Goal: Transaction & Acquisition: Purchase product/service

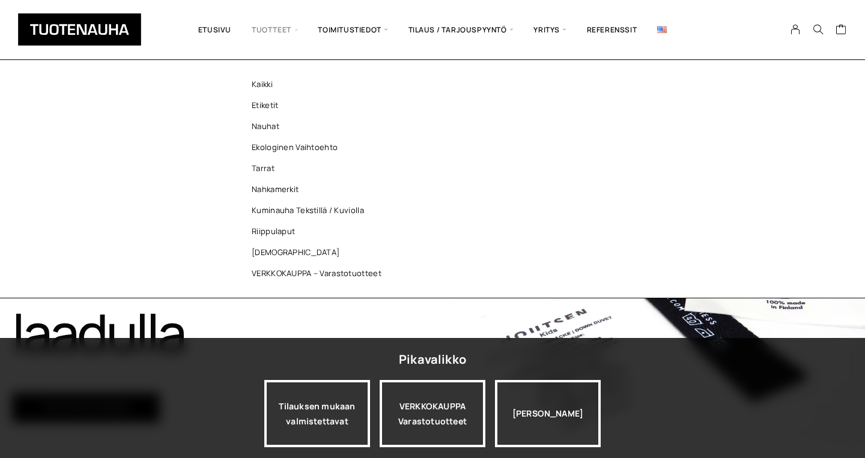
scroll to position [67, 0]
click at [288, 190] on link "Nahkamerkit" at bounding box center [319, 189] width 174 height 21
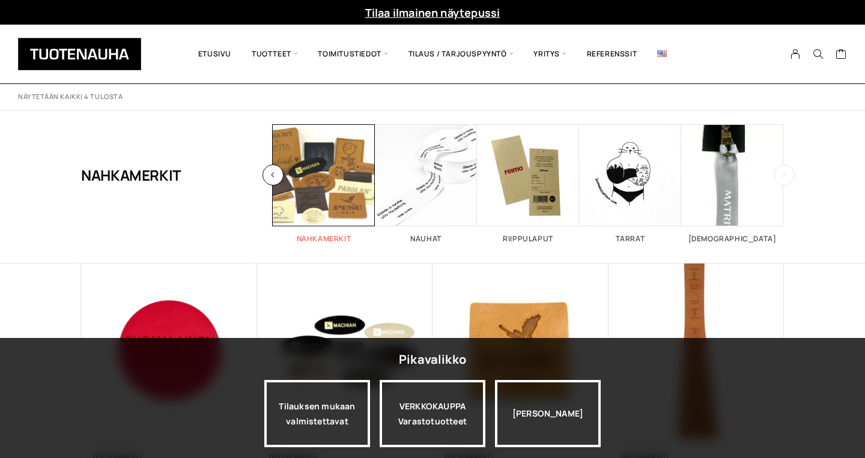
click at [353, 186] on span "Visit product category Nahkamerkit" at bounding box center [324, 175] width 102 height 102
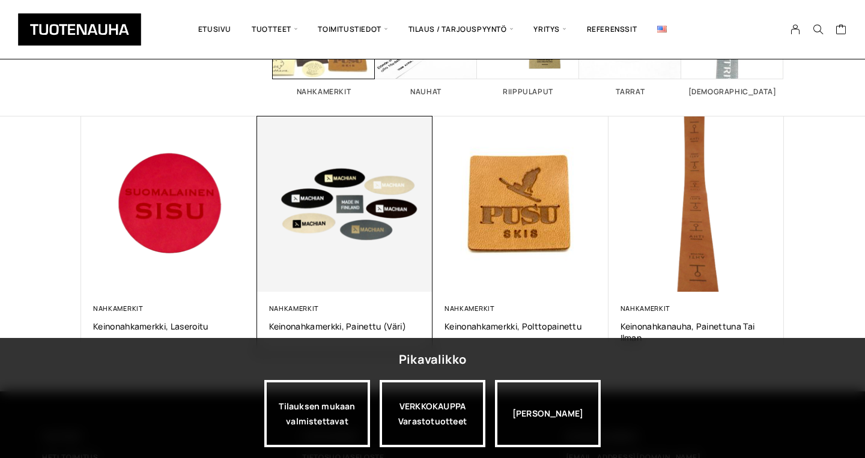
scroll to position [177, 0]
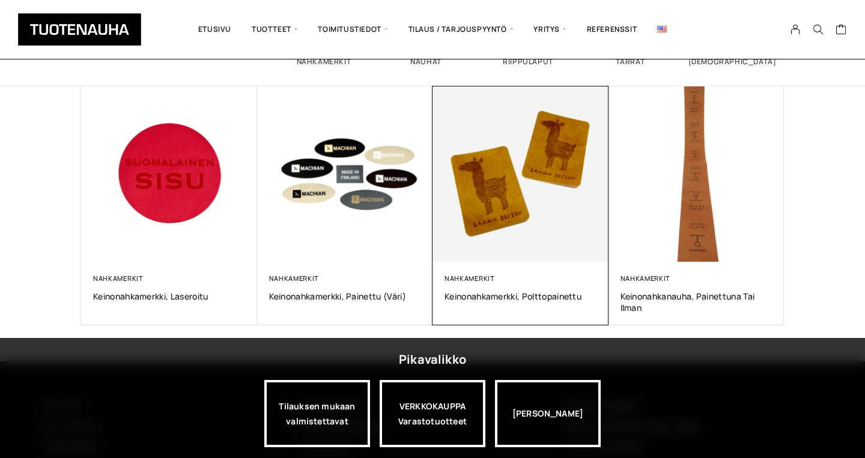
click at [507, 194] on img at bounding box center [520, 174] width 184 height 184
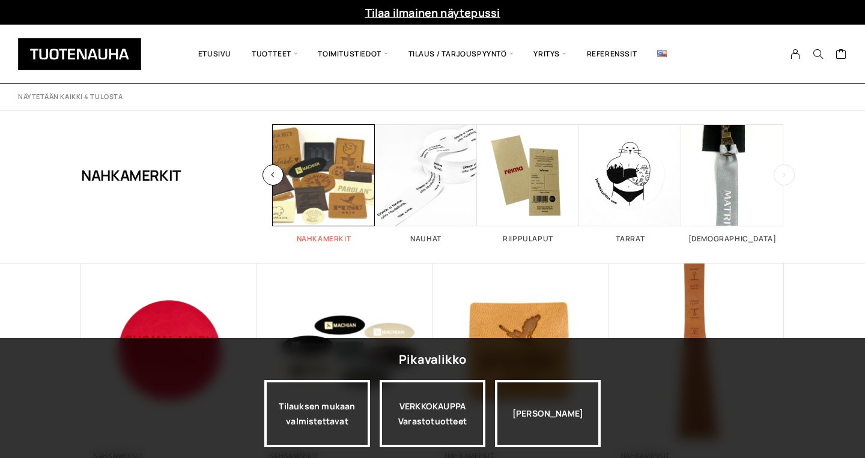
click at [345, 168] on span "Visit product category Nahkamerkit" at bounding box center [324, 175] width 102 height 102
click at [332, 237] on h2 "Nahkamerkit 4" at bounding box center [324, 238] width 102 height 7
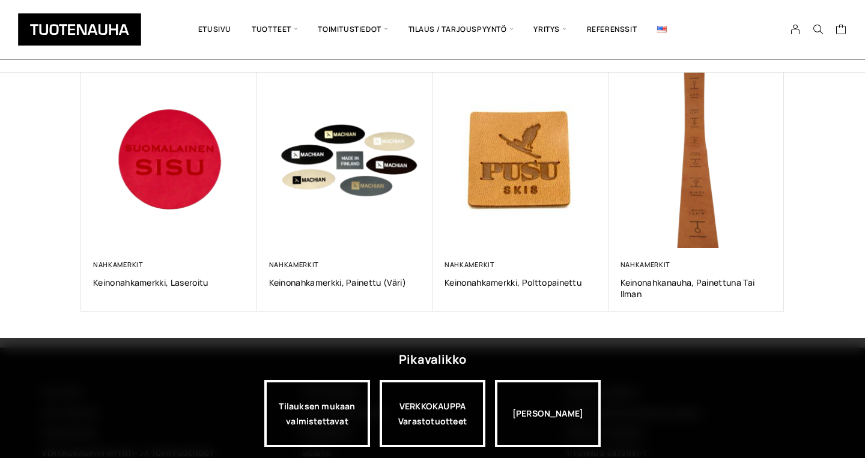
scroll to position [192, 0]
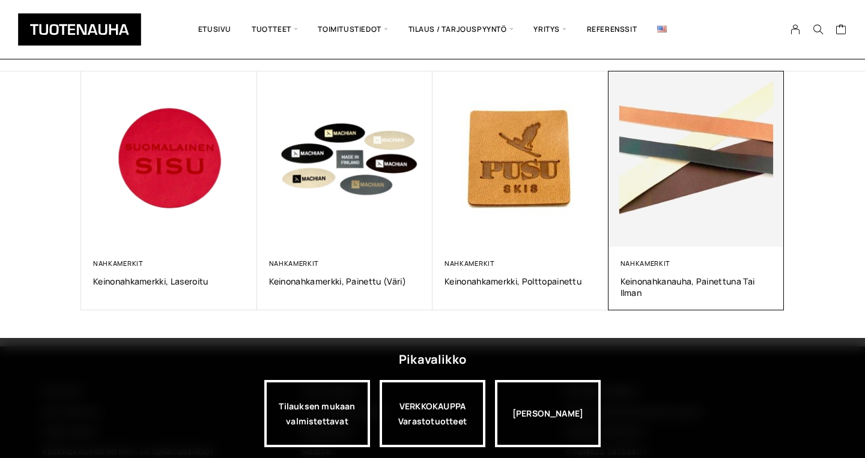
click at [716, 193] on img at bounding box center [696, 159] width 184 height 184
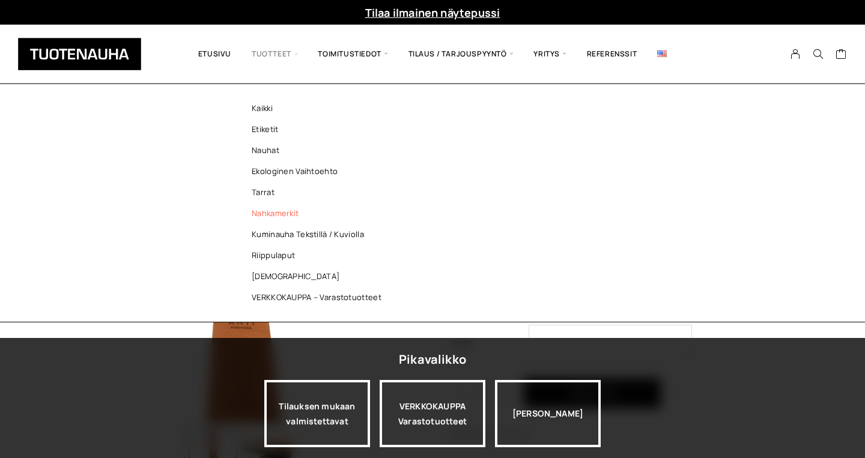
click at [280, 211] on link "Nahkamerkit" at bounding box center [319, 213] width 174 height 21
